Goal: Information Seeking & Learning: Learn about a topic

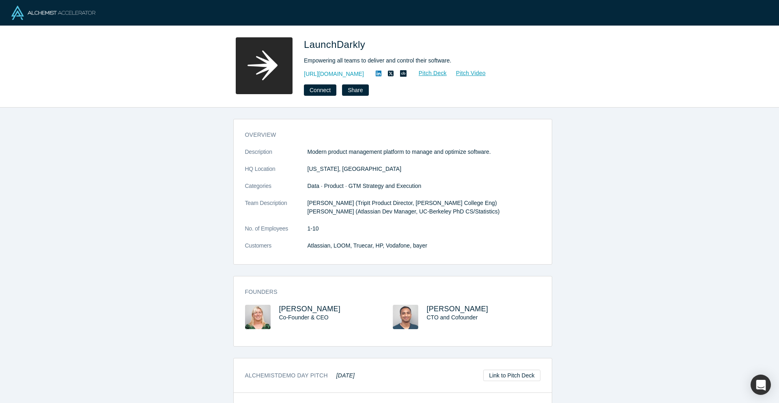
drag, startPoint x: 0, startPoint y: 0, endPoint x: 49, endPoint y: 120, distance: 129.6
click at [49, 120] on div "overview Description Modern product management platform to manage and optimize …" at bounding box center [392, 259] width 785 height 302
drag, startPoint x: 49, startPoint y: 120, endPoint x: 50, endPoint y: 111, distance: 9.0
click at [50, 111] on div "overview Description Modern product management platform to manage and optimize …" at bounding box center [392, 259] width 785 height 302
drag, startPoint x: 50, startPoint y: 111, endPoint x: 50, endPoint y: 107, distance: 4.5
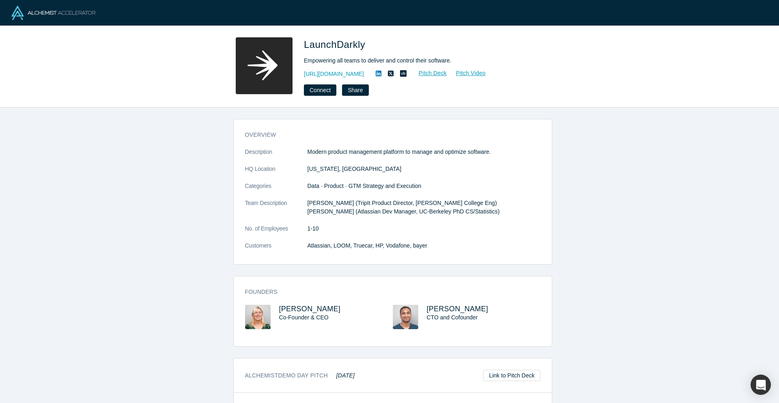
click at [50, 107] on div "LaunchDarkly Empowering all teams to deliver and control their software. http:/…" at bounding box center [389, 67] width 779 height 82
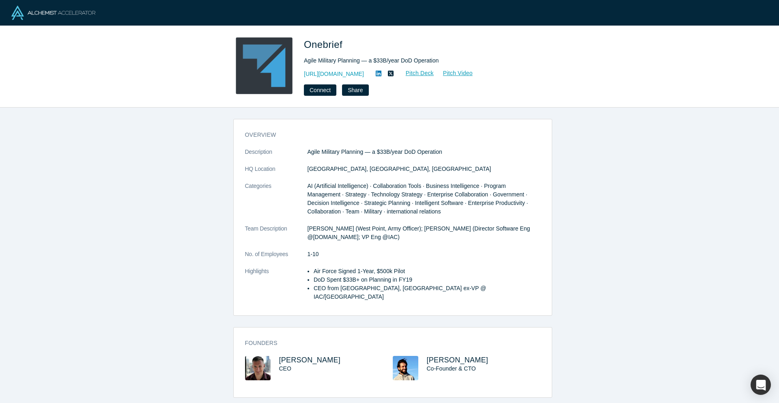
drag, startPoint x: 183, startPoint y: 134, endPoint x: 153, endPoint y: 127, distance: 30.4
click at [153, 127] on div "overview Description Agile Military Planning — a $33B/year DoD Operation HQ Loc…" at bounding box center [392, 259] width 785 height 302
drag, startPoint x: 153, startPoint y: 127, endPoint x: 121, endPoint y: 125, distance: 31.7
click at [121, 125] on div "overview Description Agile Military Planning — a $33B/year DoD Operation HQ Loc…" at bounding box center [392, 259] width 785 height 302
click at [594, 157] on div "overview Description Agile Military Planning — a $33B/year DoD Operation HQ Loc…" at bounding box center [392, 259] width 785 height 302
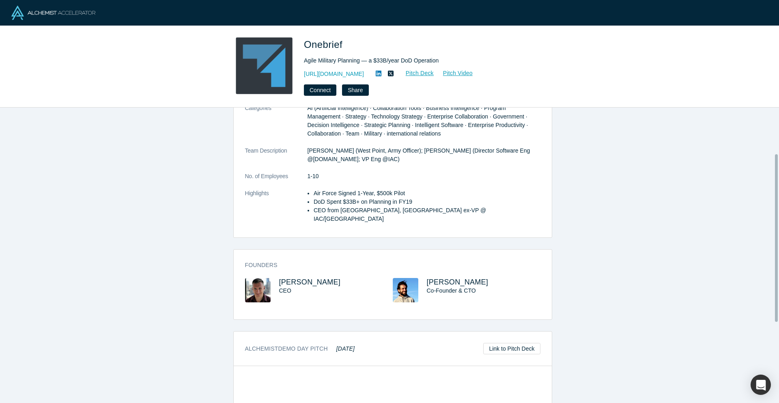
scroll to position [81, 0]
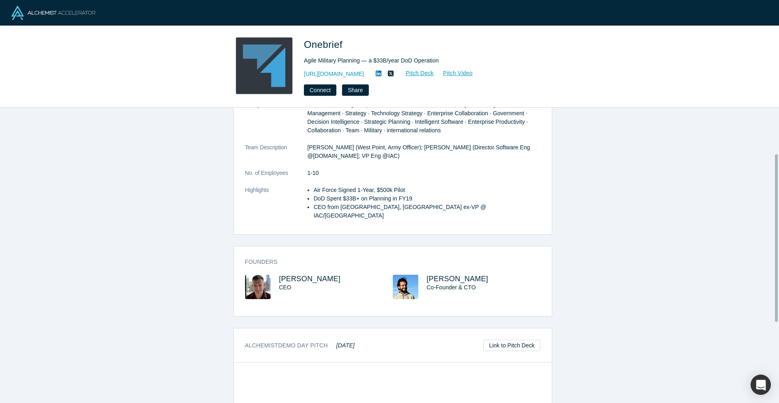
drag, startPoint x: 597, startPoint y: 157, endPoint x: 595, endPoint y: 144, distance: 13.1
click at [595, 144] on div "overview Description Agile Military Planning — a $33B/year DoD Operation HQ Loc…" at bounding box center [392, 259] width 785 height 302
drag, startPoint x: 595, startPoint y: 144, endPoint x: 594, endPoint y: 135, distance: 9.4
click at [594, 135] on div "overview Description Agile Military Planning — a $33B/year DoD Operation HQ Loc…" at bounding box center [392, 259] width 785 height 302
drag, startPoint x: 593, startPoint y: 157, endPoint x: 590, endPoint y: 146, distance: 11.6
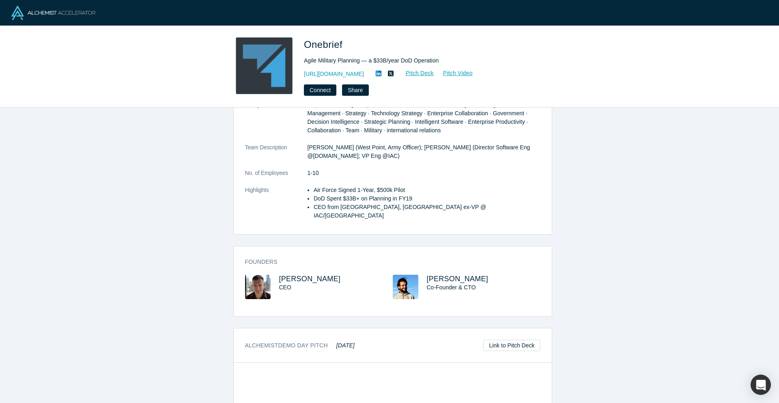
click at [590, 146] on div "overview Description Agile Military Planning — a $33B/year DoD Operation HQ Loc…" at bounding box center [392, 259] width 785 height 302
drag, startPoint x: 590, startPoint y: 146, endPoint x: 590, endPoint y: 140, distance: 6.5
click at [590, 140] on div "overview Description Agile Military Planning — a $33B/year DoD Operation HQ Loc…" at bounding box center [392, 259] width 785 height 302
drag, startPoint x: 586, startPoint y: 175, endPoint x: 584, endPoint y: 161, distance: 14.4
click at [584, 161] on div "overview Description Agile Military Planning — a $33B/year DoD Operation HQ Loc…" at bounding box center [392, 259] width 785 height 302
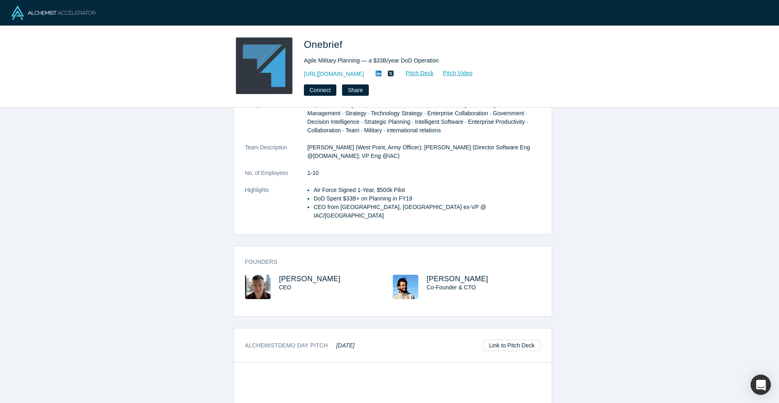
drag, startPoint x: 584, startPoint y: 161, endPoint x: 581, endPoint y: 149, distance: 12.1
click at [581, 149] on div "overview Description Agile Military Planning — a $33B/year DoD Operation HQ Loc…" at bounding box center [392, 259] width 785 height 302
drag, startPoint x: 584, startPoint y: 164, endPoint x: 584, endPoint y: 158, distance: 6.1
click at [584, 158] on div "overview Description Agile Military Planning — a $33B/year DoD Operation HQ Loc…" at bounding box center [392, 259] width 785 height 302
drag, startPoint x: 584, startPoint y: 158, endPoint x: 583, endPoint y: 147, distance: 11.1
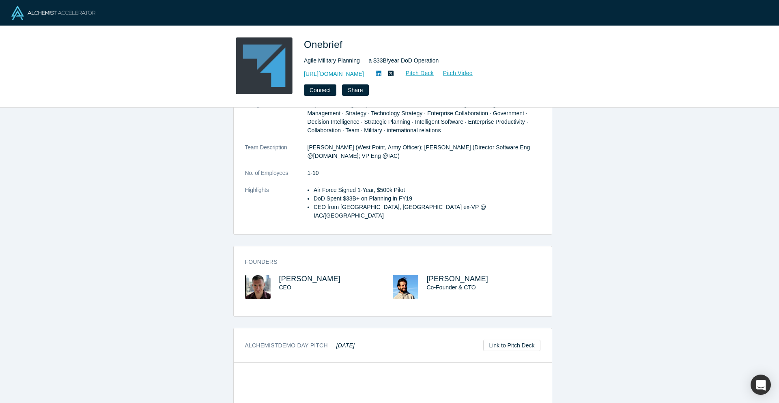
click at [583, 147] on div "overview Description Agile Military Planning — a $33B/year DoD Operation HQ Loc…" at bounding box center [392, 259] width 785 height 302
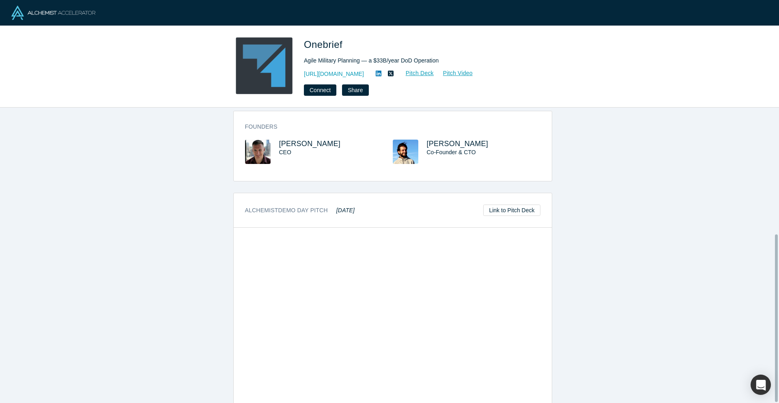
scroll to position [223, 0]
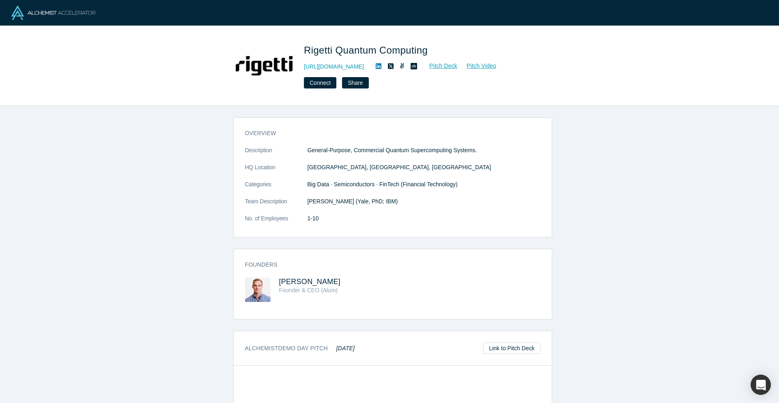
click at [93, 172] on div "overview Description General-Purpose, Commercial Quantum Supercomputing Systems…" at bounding box center [392, 257] width 785 height 303
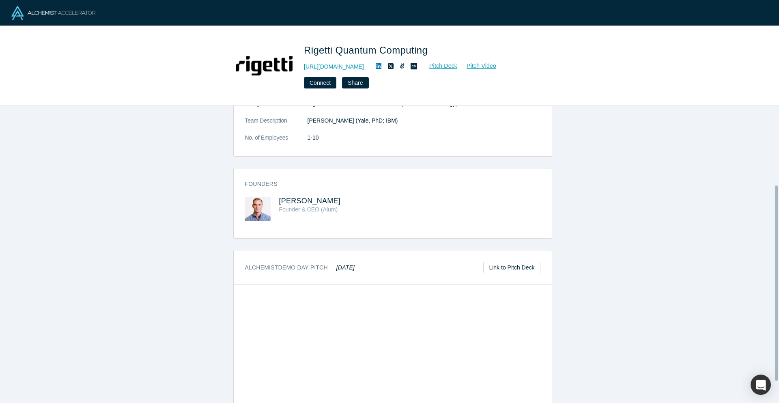
scroll to position [122, 0]
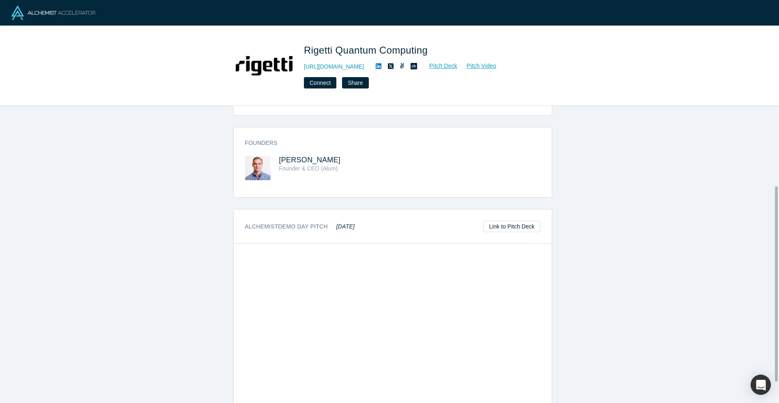
drag, startPoint x: 93, startPoint y: 172, endPoint x: 55, endPoint y: 163, distance: 39.7
click at [55, 163] on div "overview Description General-Purpose, Commercial Quantum Supercomputing Systems…" at bounding box center [392, 257] width 785 height 303
drag, startPoint x: 55, startPoint y: 163, endPoint x: 41, endPoint y: 162, distance: 13.4
click at [41, 162] on div "overview Description General-Purpose, Commercial Quantum Supercomputing Systems…" at bounding box center [392, 257] width 785 height 303
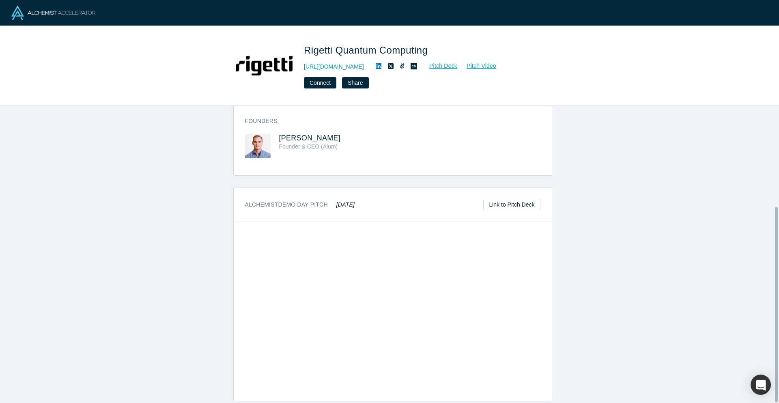
scroll to position [153, 0]
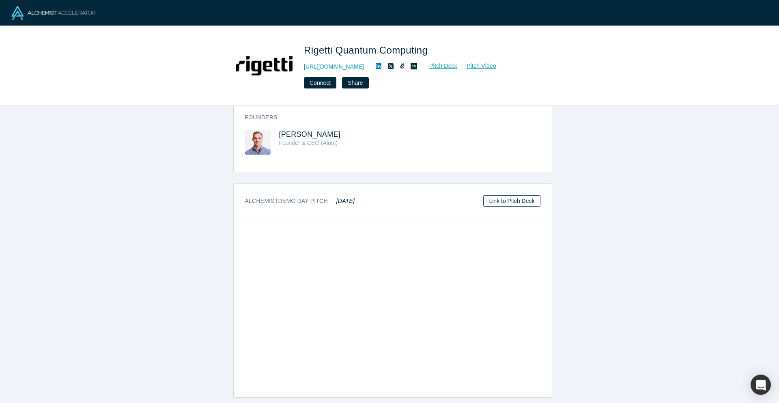
click at [521, 196] on link "Link to Pitch Deck" at bounding box center [511, 200] width 57 height 11
click at [624, 195] on div "overview Description General-Purpose, Commercial Quantum Supercomputing Systems…" at bounding box center [392, 257] width 785 height 303
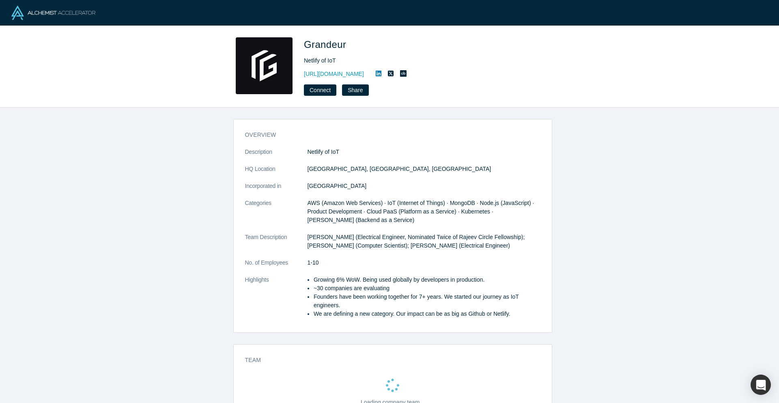
click at [160, 130] on div "overview Description Netlify of IoT HQ Location Lahore, Punjab, Pakistan Incorp…" at bounding box center [392, 259] width 785 height 302
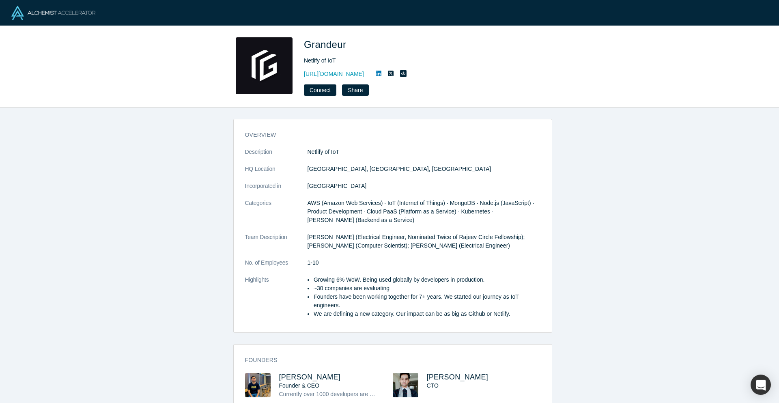
drag, startPoint x: 160, startPoint y: 130, endPoint x: 150, endPoint y: 130, distance: 9.7
click at [150, 130] on div "overview Description Netlify of IoT HQ Location Lahore, Punjab, Pakistan Incorp…" at bounding box center [392, 259] width 785 height 302
drag, startPoint x: 150, startPoint y: 130, endPoint x: 144, endPoint y: 127, distance: 6.2
click at [141, 130] on div "overview Description Netlify of IoT HQ Location Lahore, Punjab, Pakistan Incorp…" at bounding box center [392, 259] width 785 height 302
click at [332, 74] on link "http://grandeur.dev/" at bounding box center [334, 74] width 60 height 9
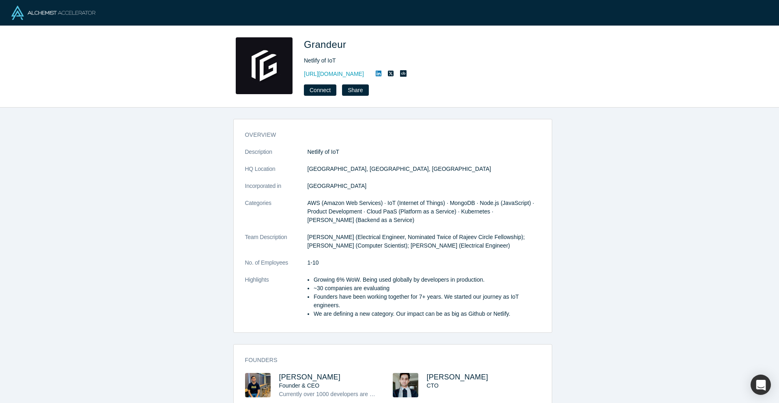
click at [135, 157] on div "overview Description Netlify of IoT HQ Location Lahore, Punjab, Pakistan Incorp…" at bounding box center [392, 259] width 785 height 302
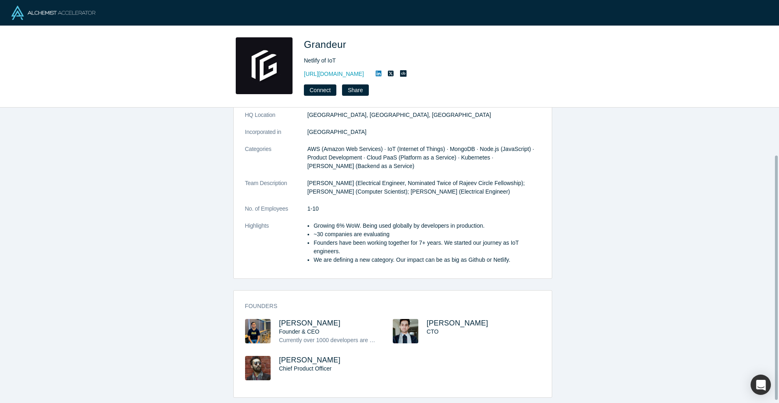
scroll to position [60, 0]
click at [147, 148] on div "overview Description Netlify of IoT HQ Location Lahore, Punjab, Pakistan Incorp…" at bounding box center [392, 259] width 785 height 302
drag, startPoint x: 107, startPoint y: 120, endPoint x: 97, endPoint y: 125, distance: 11.8
click at [107, 120] on div "overview Description Netlify of IoT HQ Location Lahore, Punjab, Pakistan Incorp…" at bounding box center [392, 259] width 785 height 302
drag, startPoint x: 76, startPoint y: 127, endPoint x: 62, endPoint y: 116, distance: 18.3
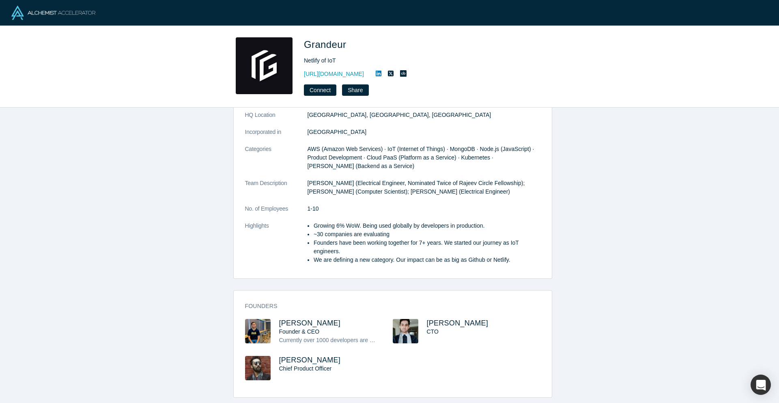
click at [62, 116] on div "overview Description Netlify of IoT HQ Location Lahore, Punjab, Pakistan Incorp…" at bounding box center [392, 259] width 785 height 302
drag, startPoint x: 62, startPoint y: 116, endPoint x: 58, endPoint y: 100, distance: 16.6
click at [58, 100] on div "Grandeur Netlify of IoT http://grandeur.dev/ Connect Share" at bounding box center [389, 67] width 779 height 82
click at [644, 192] on div "overview Description Netlify of IoT HQ Location Lahore, Punjab, Pakistan Incorp…" at bounding box center [392, 259] width 785 height 302
